Goal: Task Accomplishment & Management: Use online tool/utility

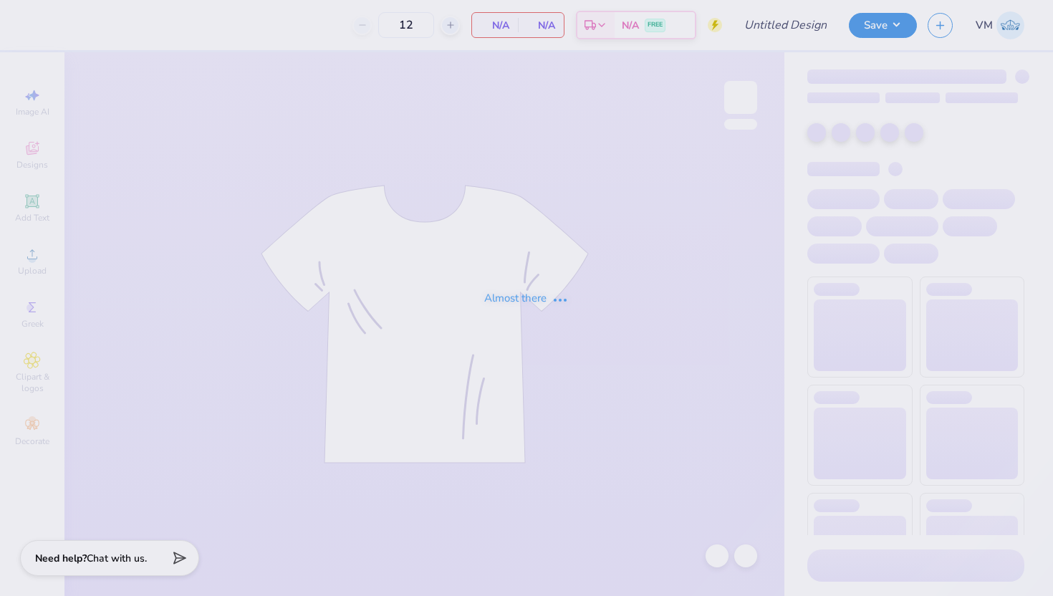
type input "ZTA Greek Week 2025 Pt. 2"
type input "60"
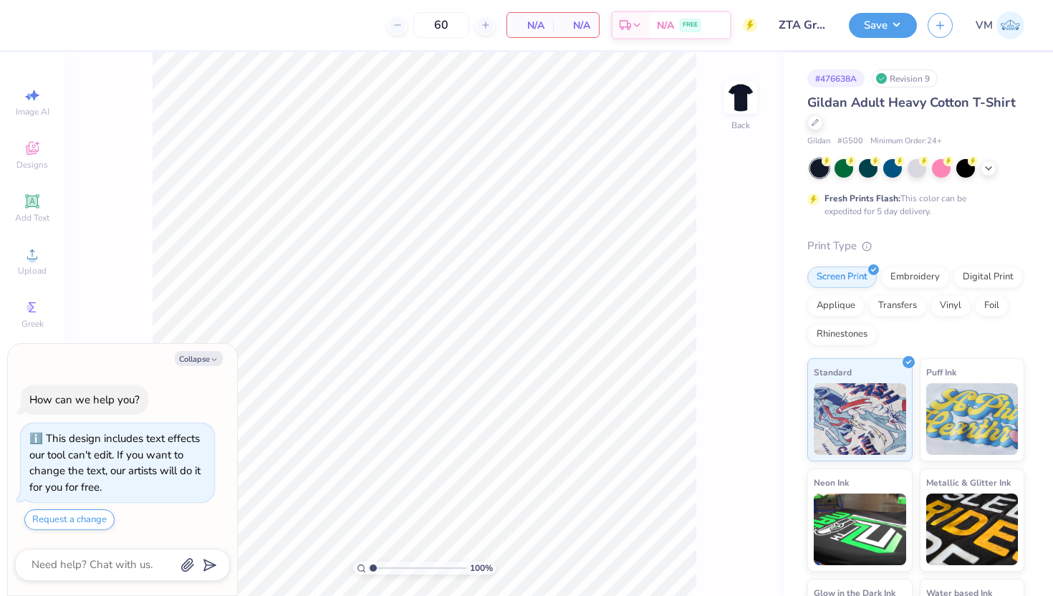
type textarea "x"
click at [421, 27] on input "60" at bounding box center [393, 25] width 56 height 26
type input "20"
click at [816, 123] on icon at bounding box center [815, 120] width 7 height 7
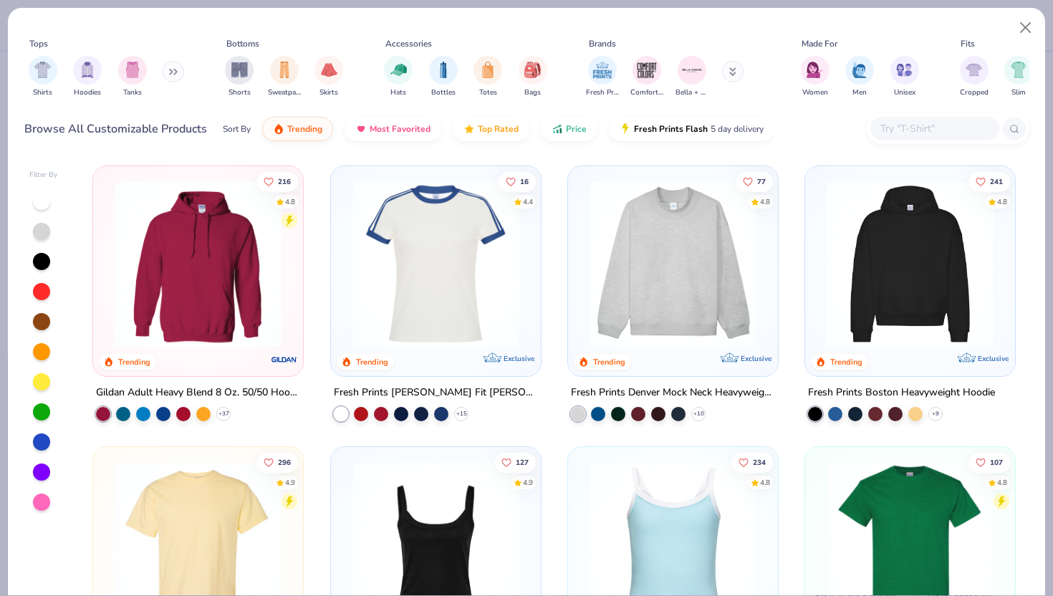
type textarea "x"
click at [908, 136] on input "text" at bounding box center [934, 128] width 110 height 16
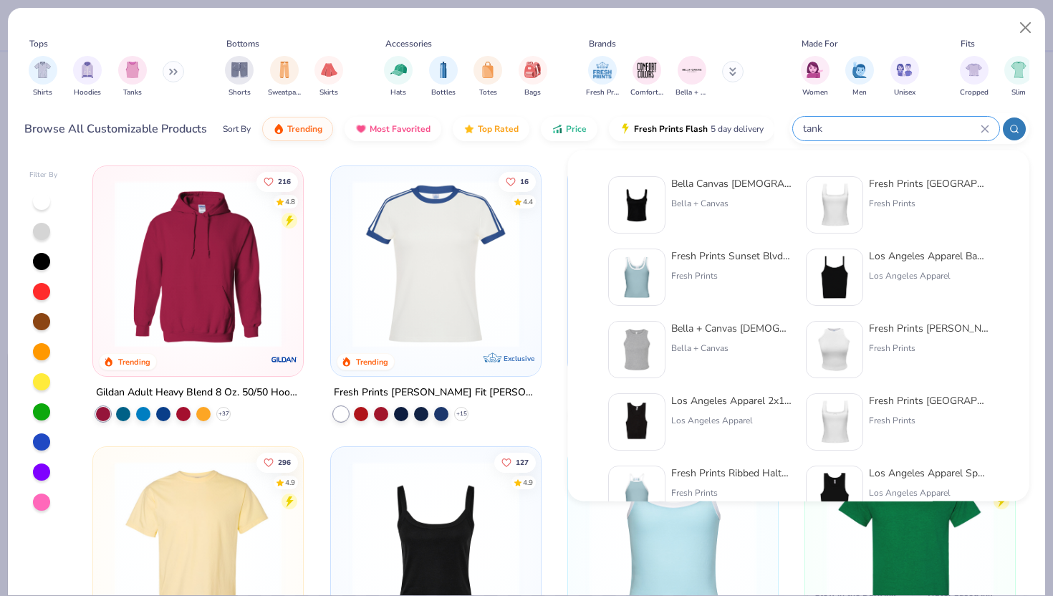
type input "tank"
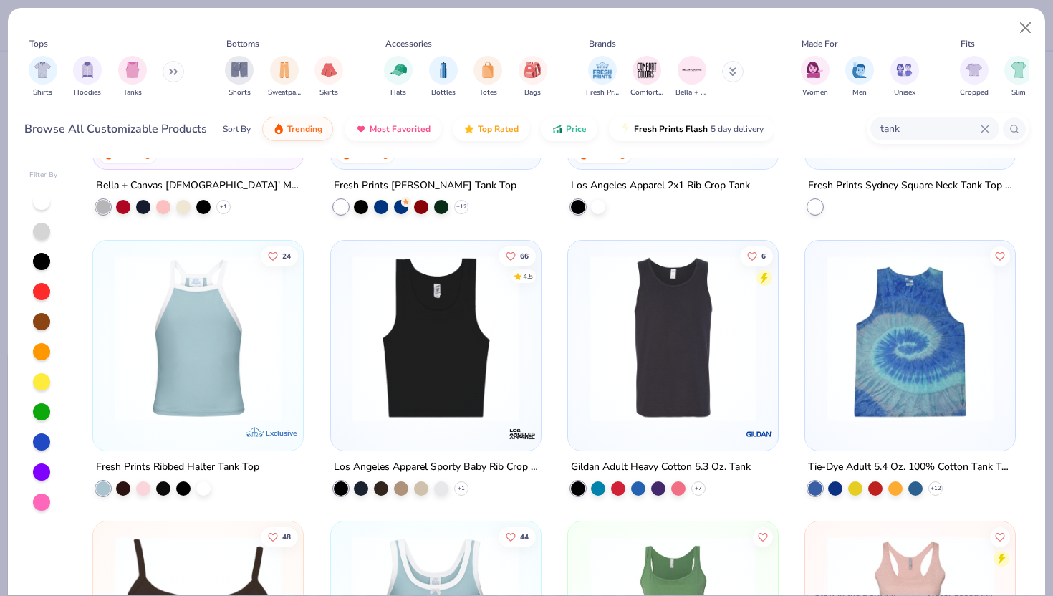
scroll to position [490, 0]
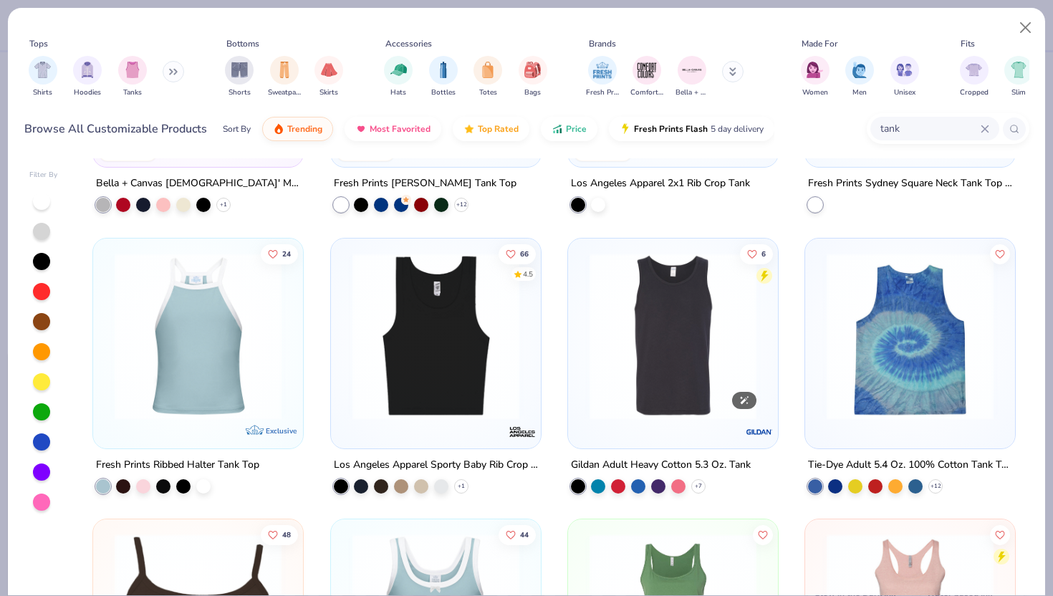
click at [686, 366] on img at bounding box center [672, 335] width 181 height 167
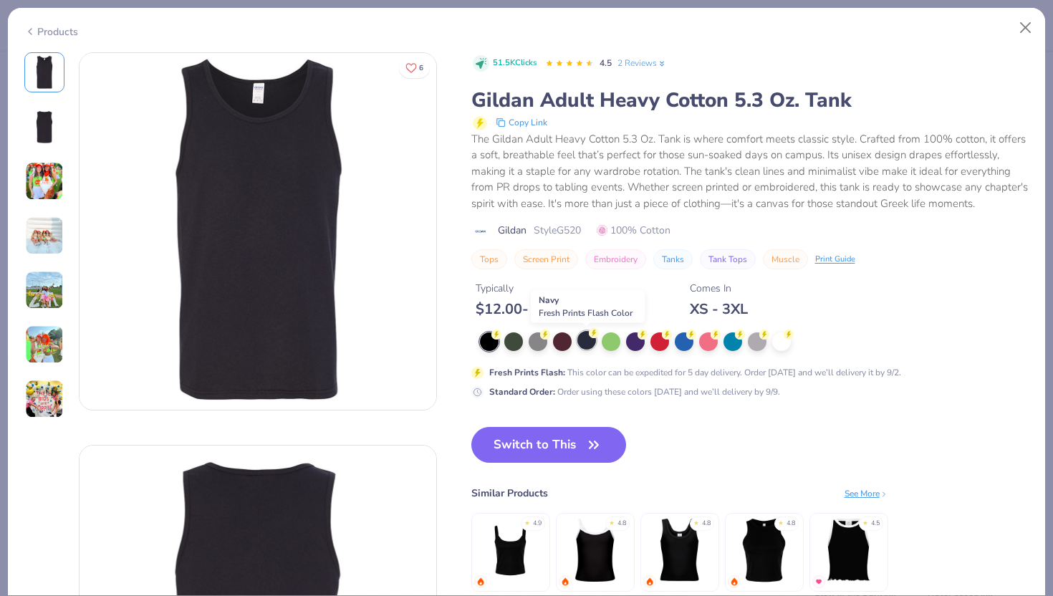
click at [580, 342] on div at bounding box center [586, 340] width 19 height 19
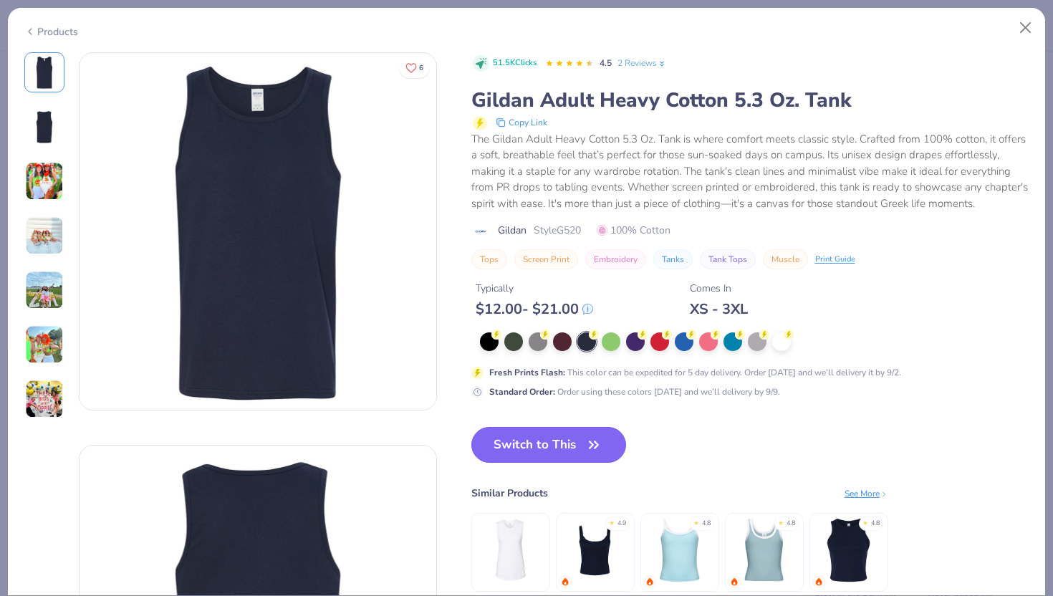
click at [552, 443] on button "Switch to This" at bounding box center [548, 445] width 155 height 36
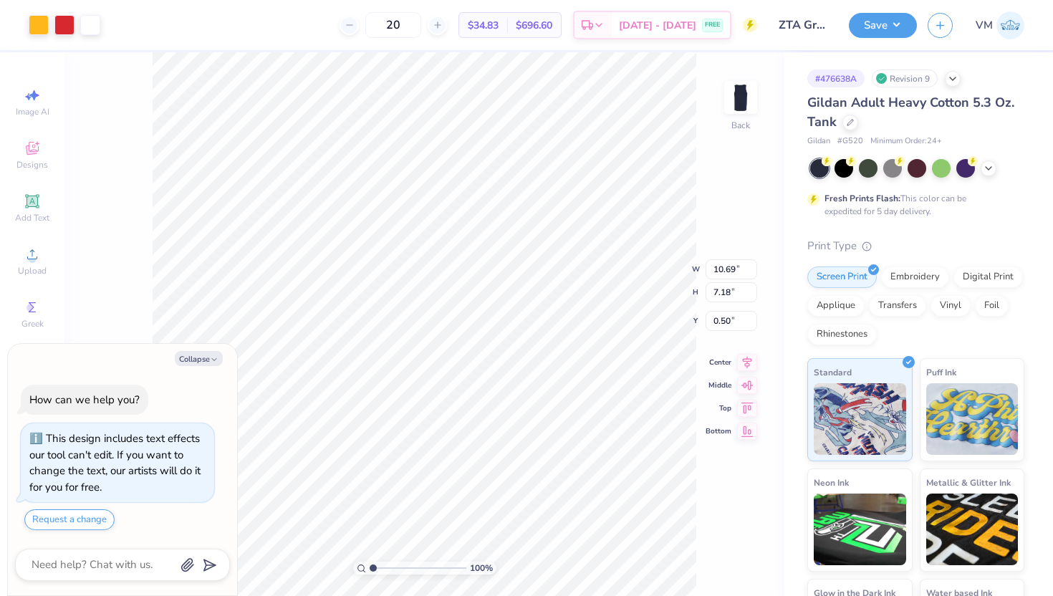
type textarea "x"
type input "1.02"
type textarea "x"
click at [421, 27] on input "20" at bounding box center [393, 25] width 56 height 26
type input "2"
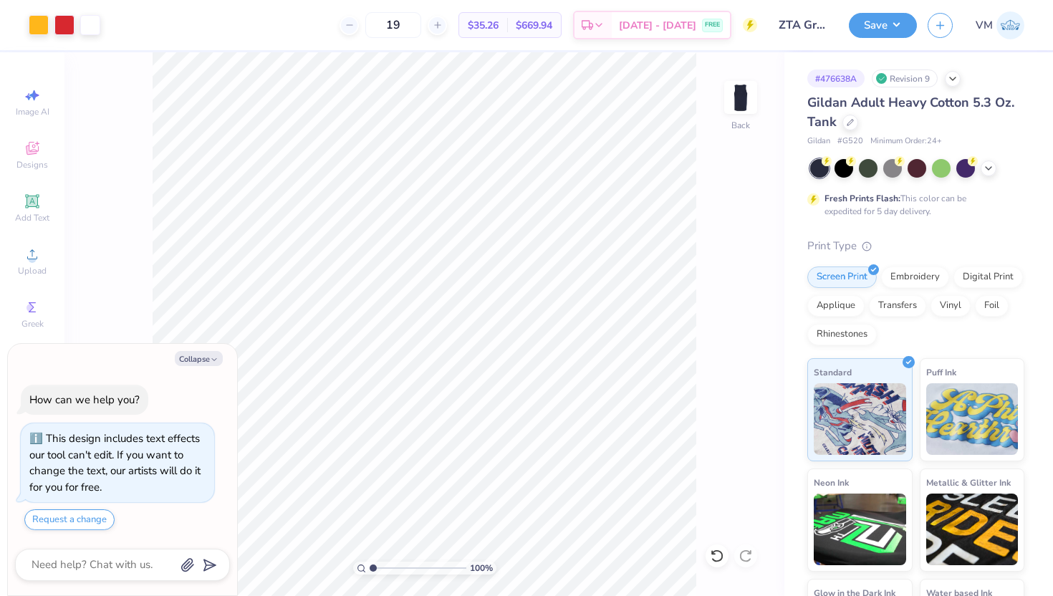
type input "19"
click at [870, 29] on button "Save" at bounding box center [883, 23] width 68 height 25
type textarea "x"
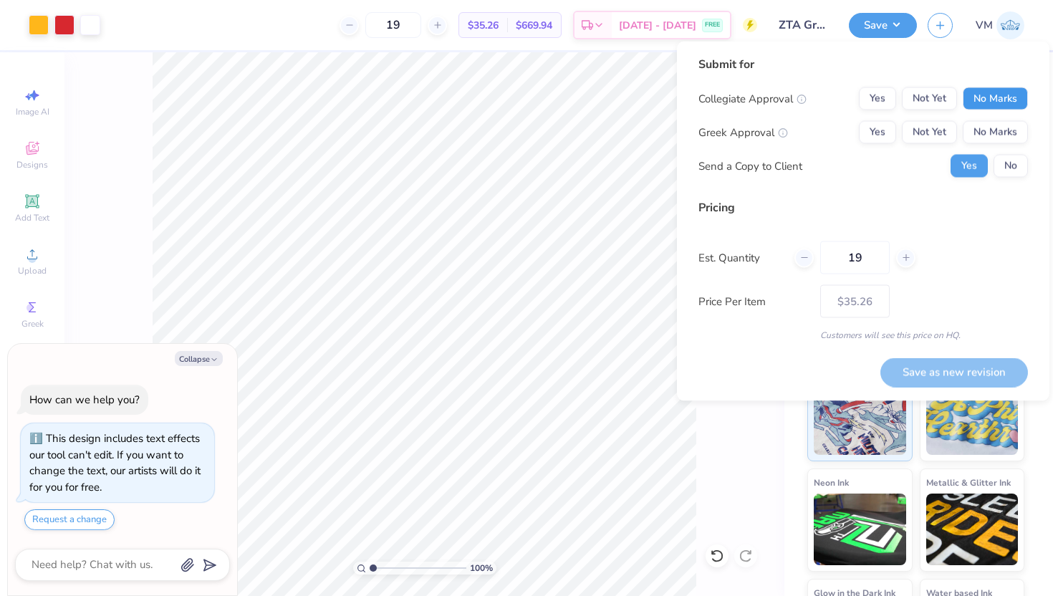
click at [1012, 92] on button "No Marks" at bounding box center [995, 98] width 65 height 23
click at [873, 135] on button "Yes" at bounding box center [877, 132] width 37 height 23
click at [905, 260] on icon at bounding box center [906, 258] width 10 height 10
type input "20"
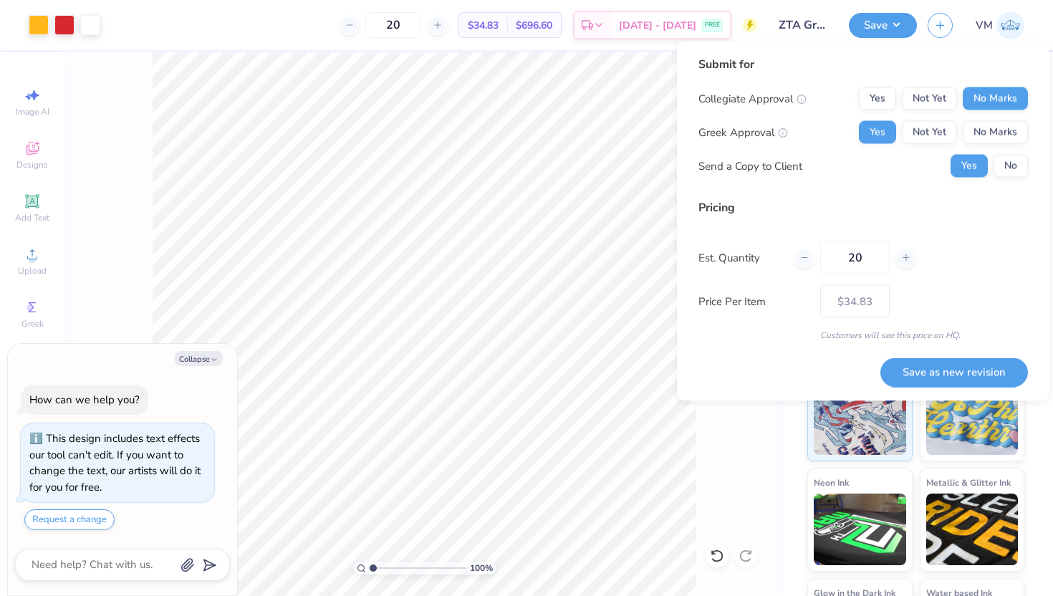
click at [980, 270] on div "Est. Quantity 20" at bounding box center [864, 257] width 330 height 33
click at [944, 364] on button "Save as new revision" at bounding box center [955, 372] width 148 height 29
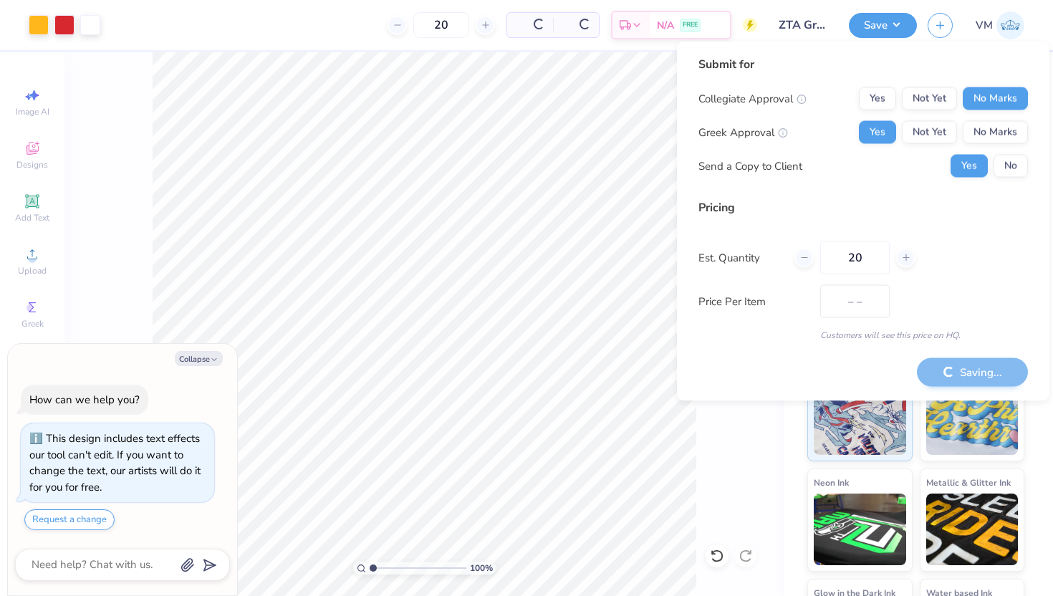
type input "$34.83"
type textarea "x"
